Goal: Task Accomplishment & Management: Use online tool/utility

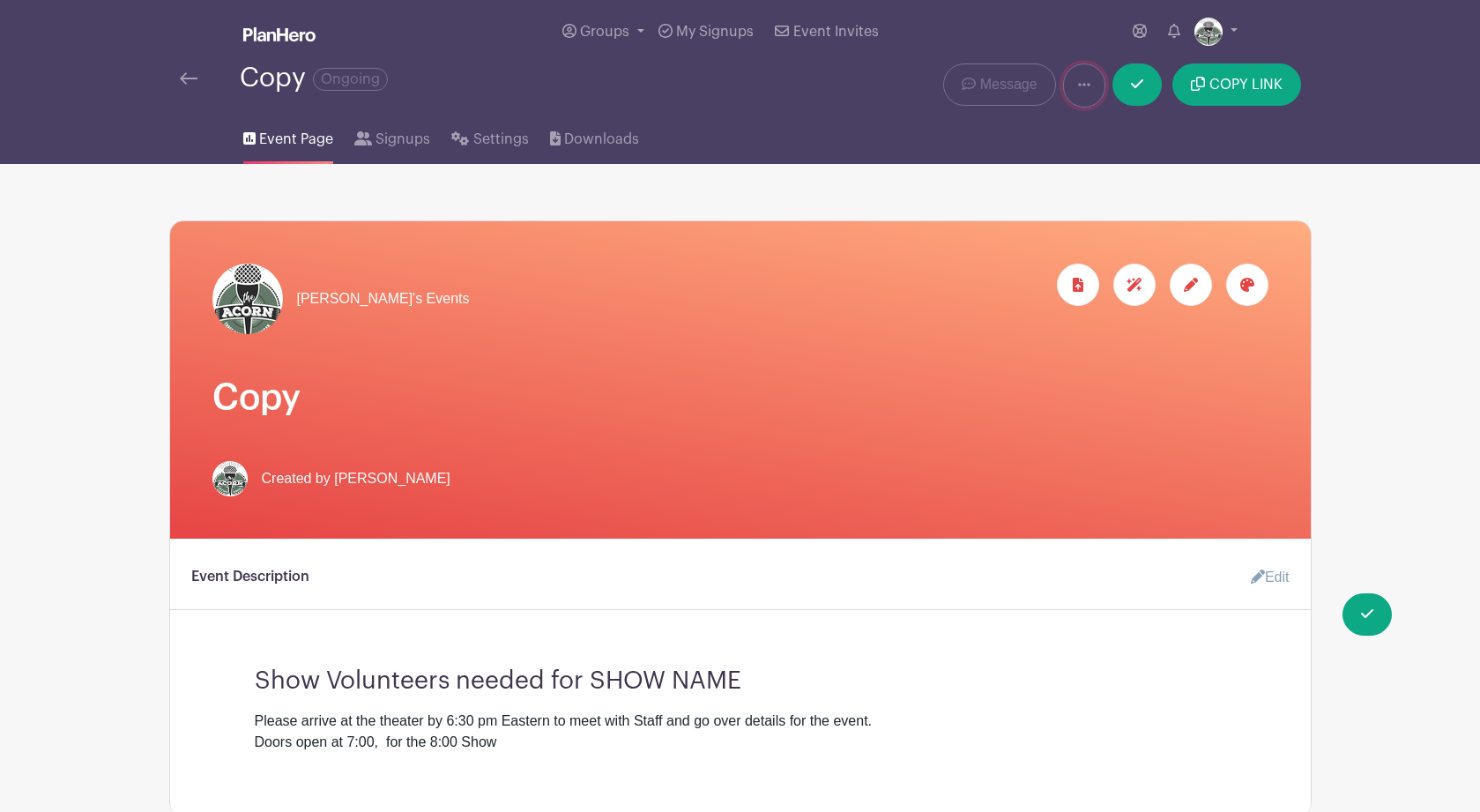
click at [1086, 86] on icon at bounding box center [1084, 85] width 13 height 4
click at [1107, 132] on link "Duplicate" at bounding box center [1133, 131] width 139 height 28
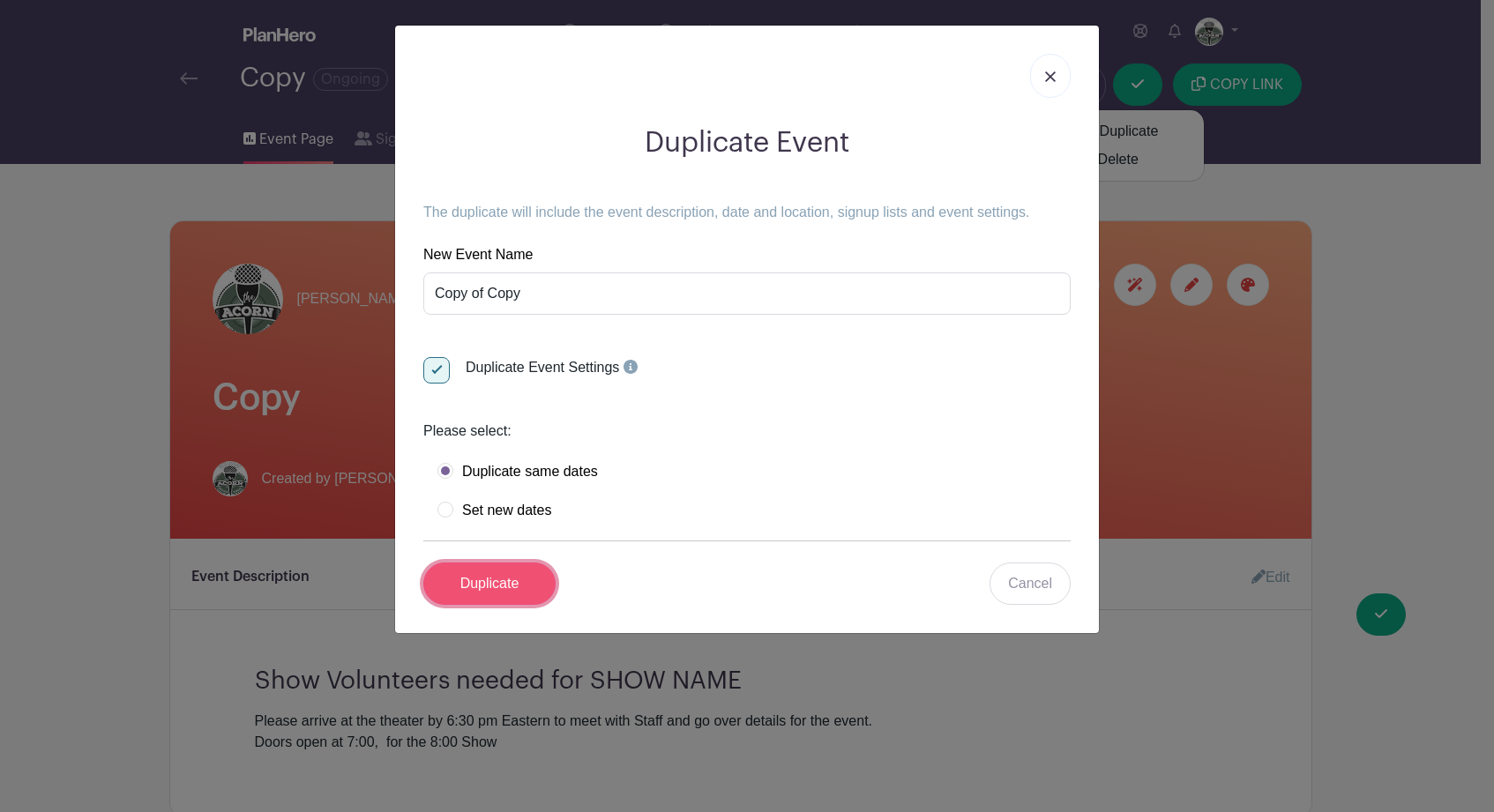
click at [490, 585] on input "Duplicate" at bounding box center [489, 583] width 132 height 43
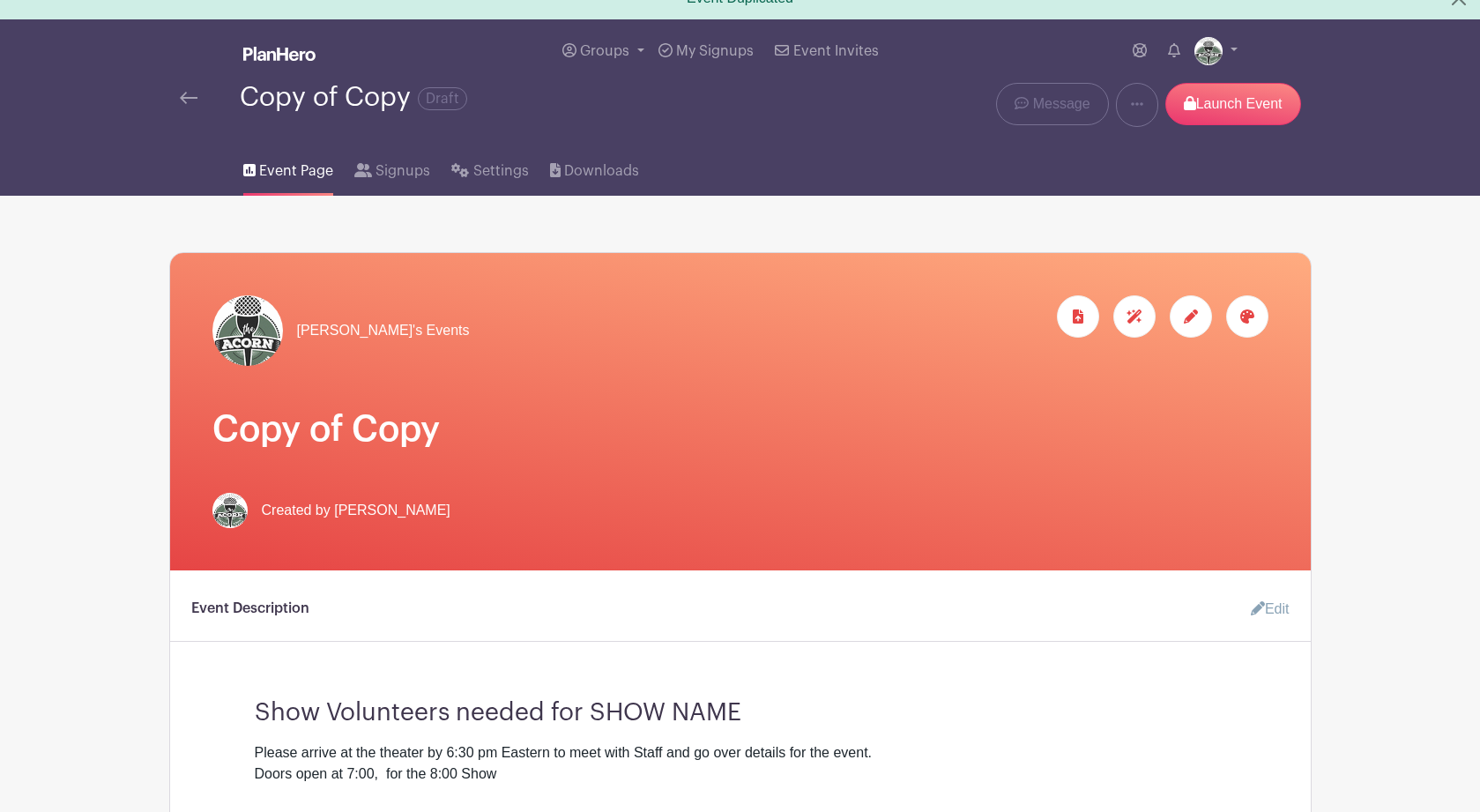
scroll to position [26, 0]
